Goal: Information Seeking & Learning: Learn about a topic

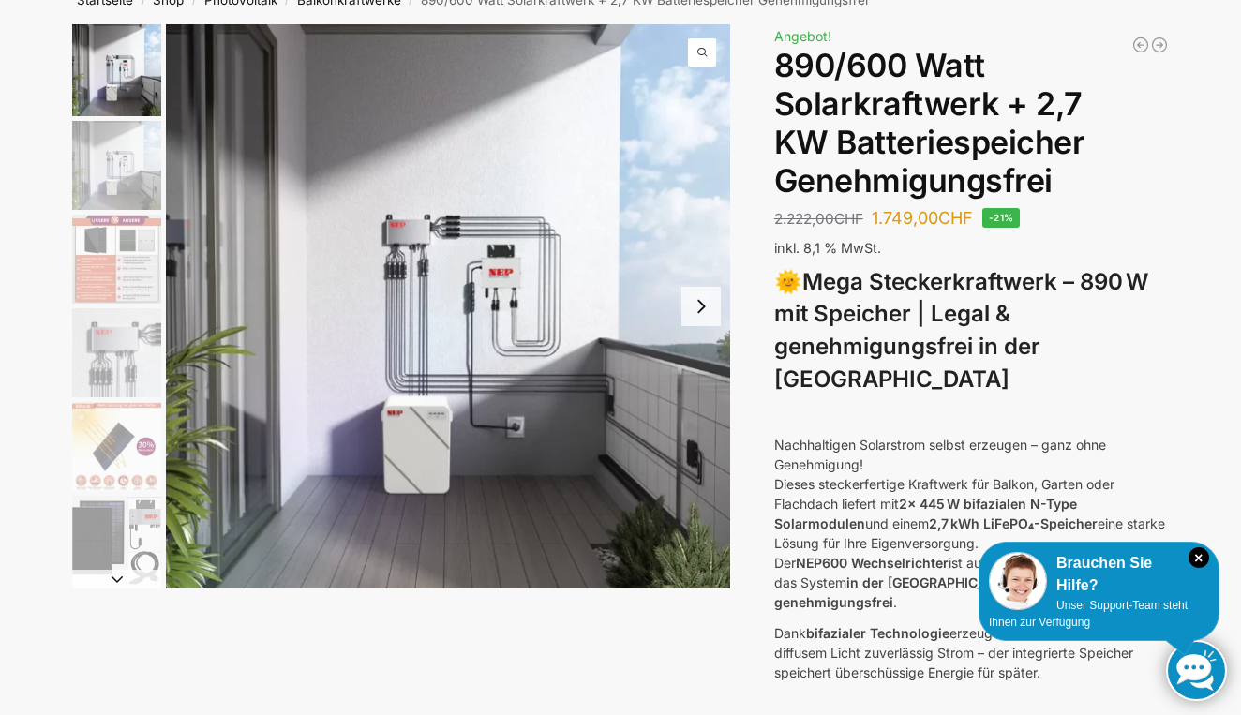
scroll to position [116, 0]
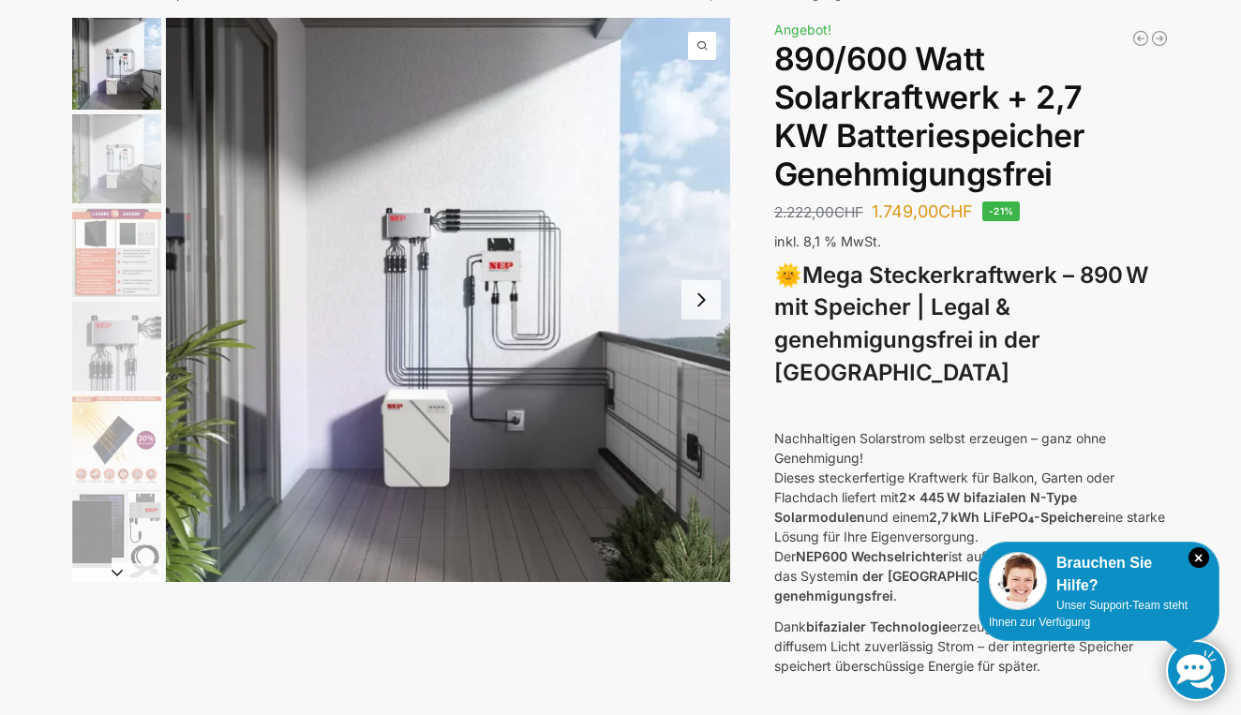
click at [912, 489] on strong "2x 445 W bifazialen N-Type Solarmodulen" at bounding box center [925, 507] width 303 height 36
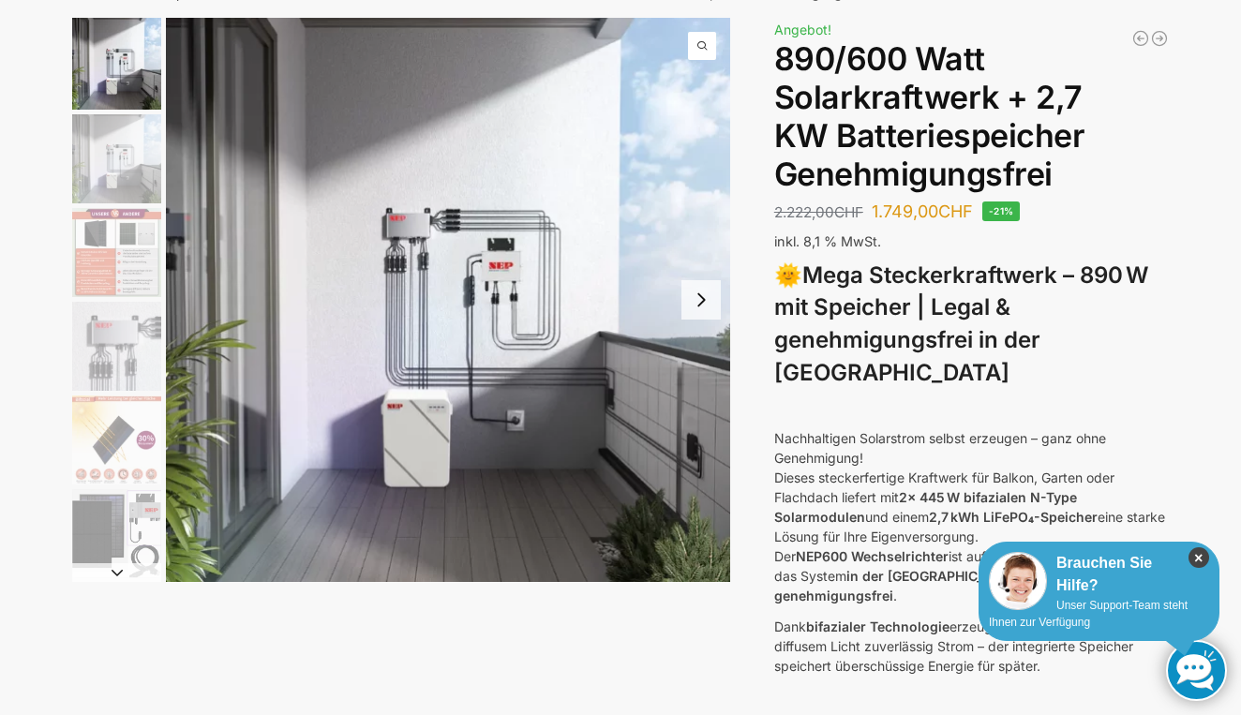
click at [1199, 555] on icon "×" at bounding box center [1198, 557] width 21 height 21
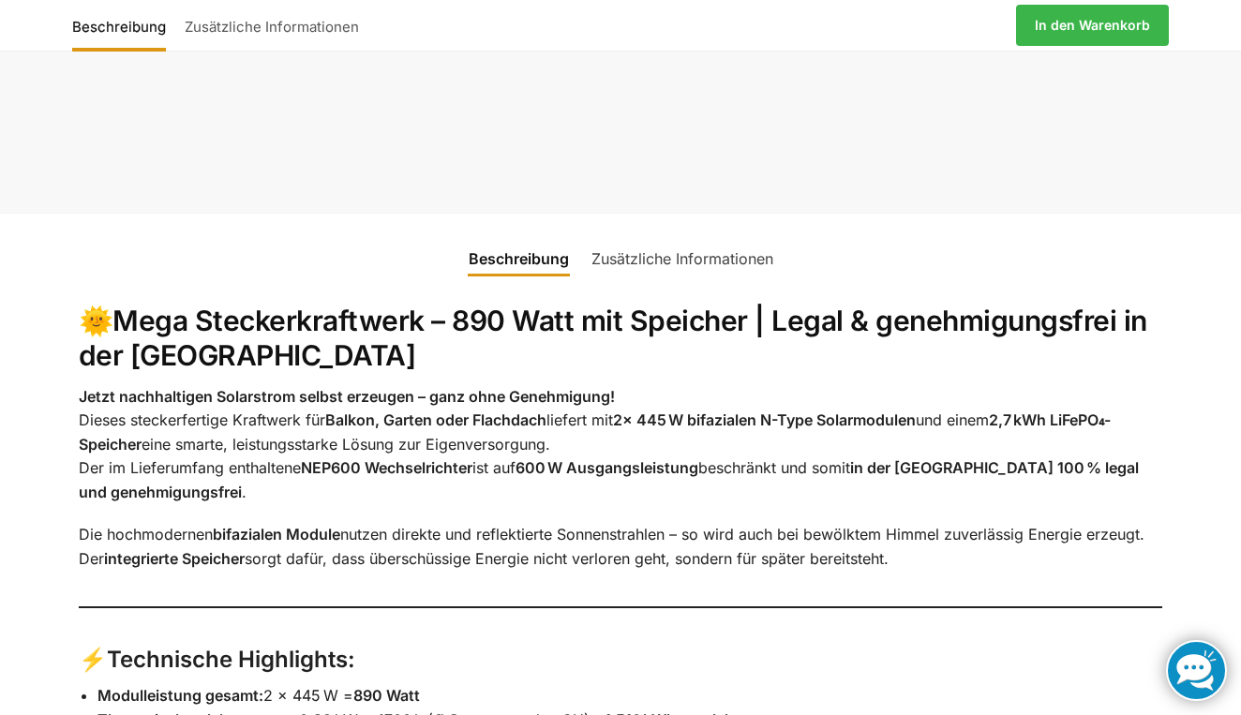
scroll to position [2048, 0]
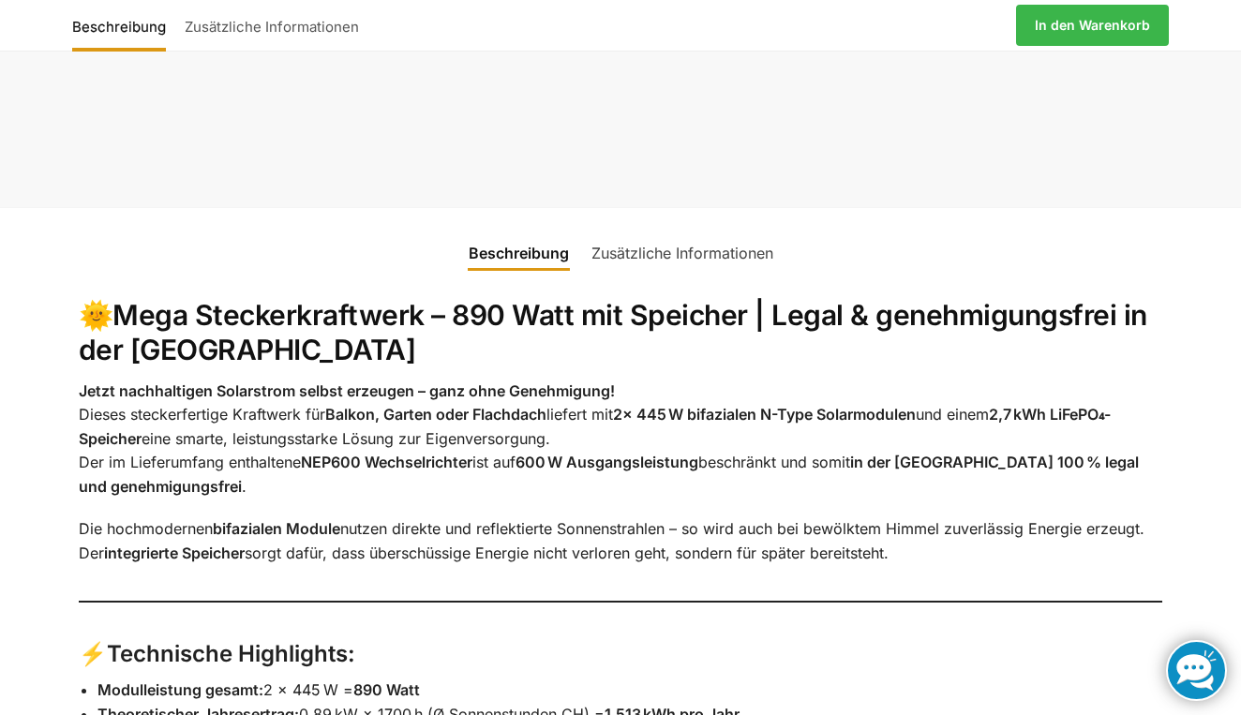
drag, startPoint x: 117, startPoint y: 272, endPoint x: 162, endPoint y: 280, distance: 45.8
drag, startPoint x: 162, startPoint y: 280, endPoint x: 172, endPoint y: 298, distance: 20.6
click at [131, 208] on ul "Beschreibung Zusätzliche Informationen" at bounding box center [620, 241] width 1162 height 67
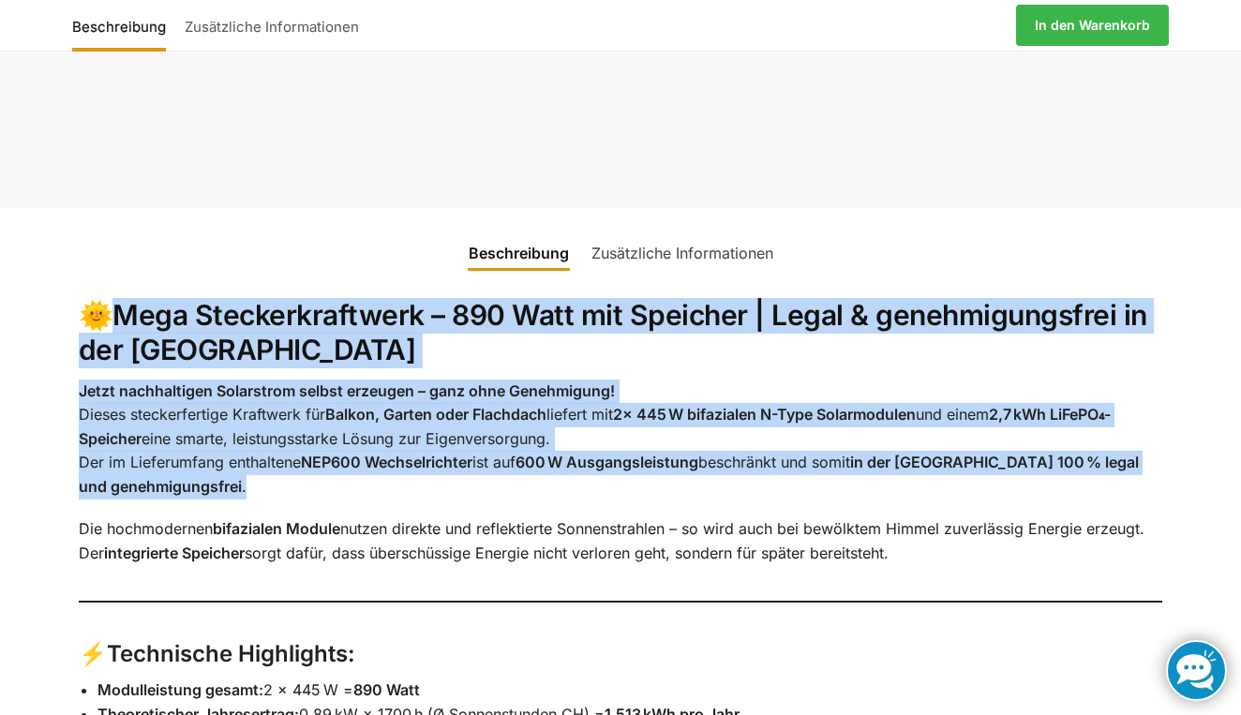
drag, startPoint x: 109, startPoint y: 248, endPoint x: 272, endPoint y: 531, distance: 326.7
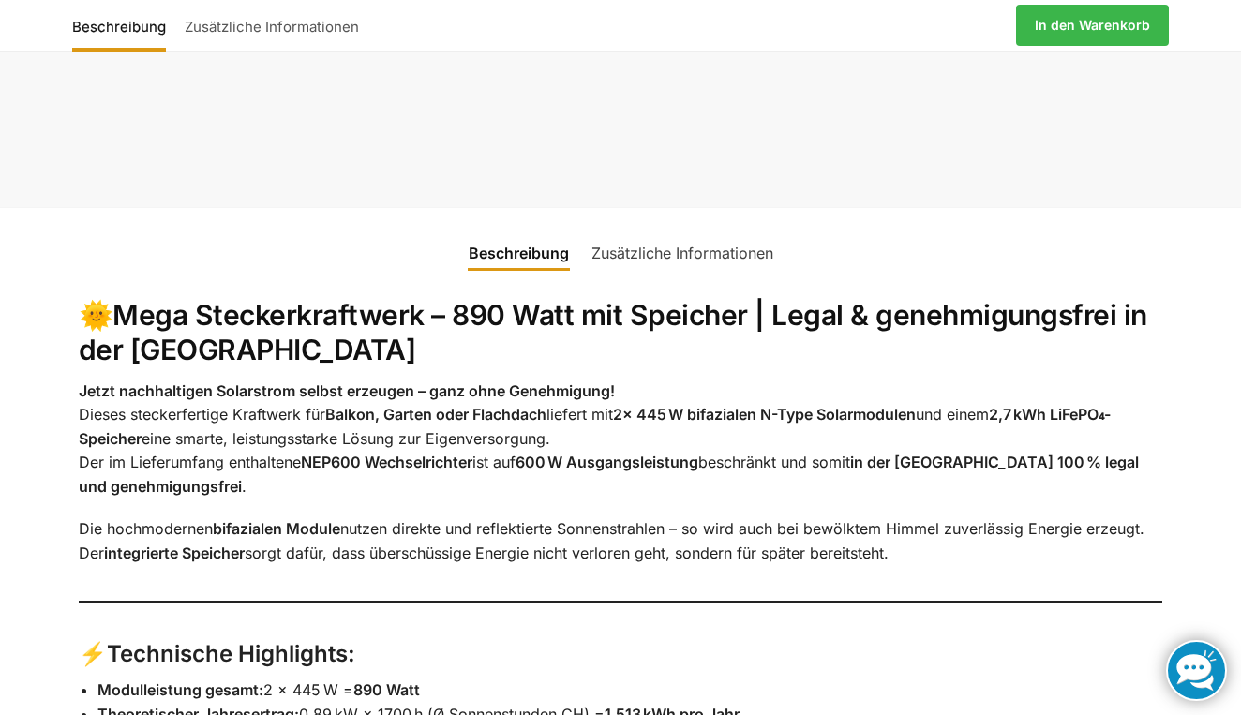
click at [803, 211] on ul "Beschreibung Zusätzliche Informationen" at bounding box center [620, 241] width 1162 height 67
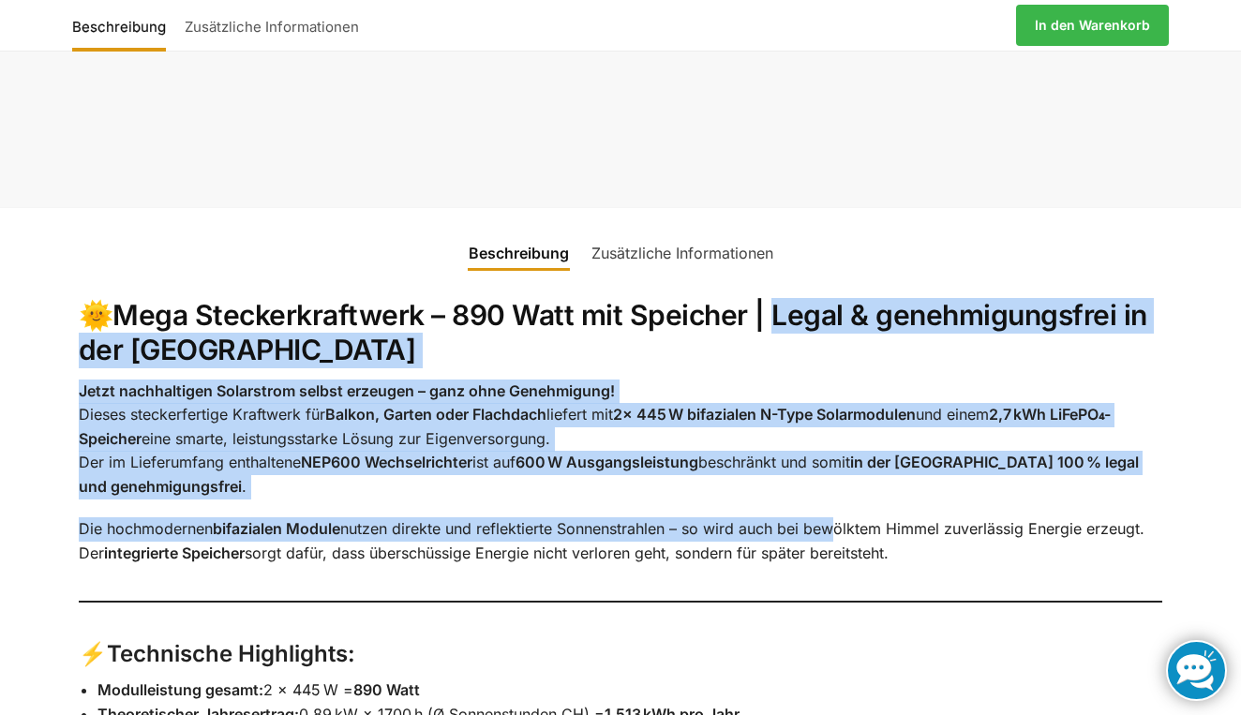
drag, startPoint x: 765, startPoint y: 277, endPoint x: 835, endPoint y: 470, distance: 204.6
